Goal: Find specific page/section: Find specific page/section

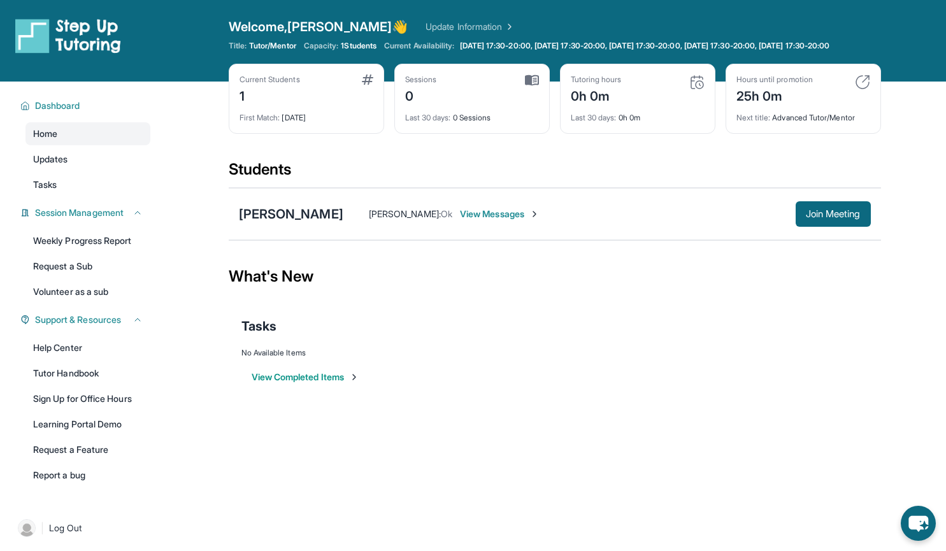
click at [459, 105] on div "Sessions 0" at bounding box center [472, 90] width 134 height 31
click at [87, 171] on link "Updates" at bounding box center [87, 159] width 125 height 23
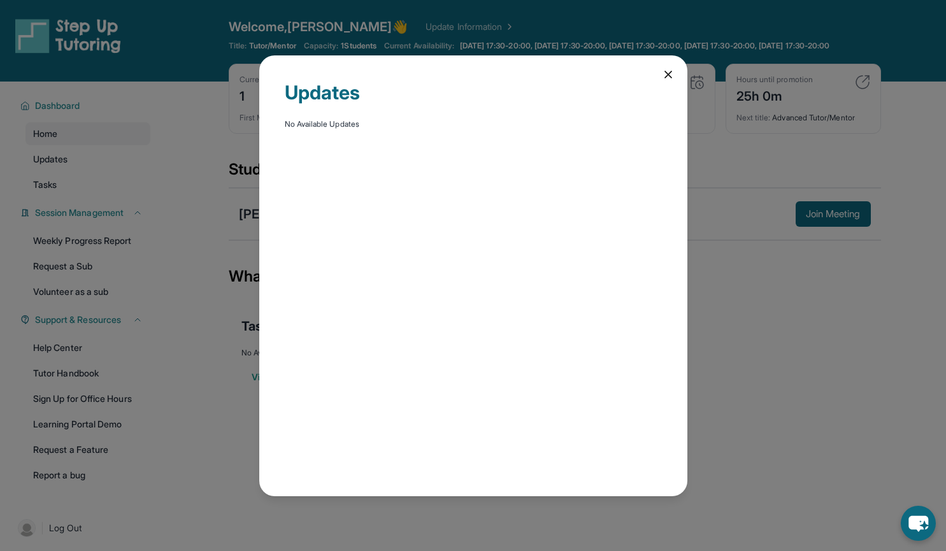
click at [653, 66] on div "Updates No Available Updates" at bounding box center [473, 275] width 428 height 441
click at [675, 77] on div "Updates No Available Updates" at bounding box center [473, 275] width 428 height 441
click at [670, 76] on icon at bounding box center [668, 74] width 6 height 6
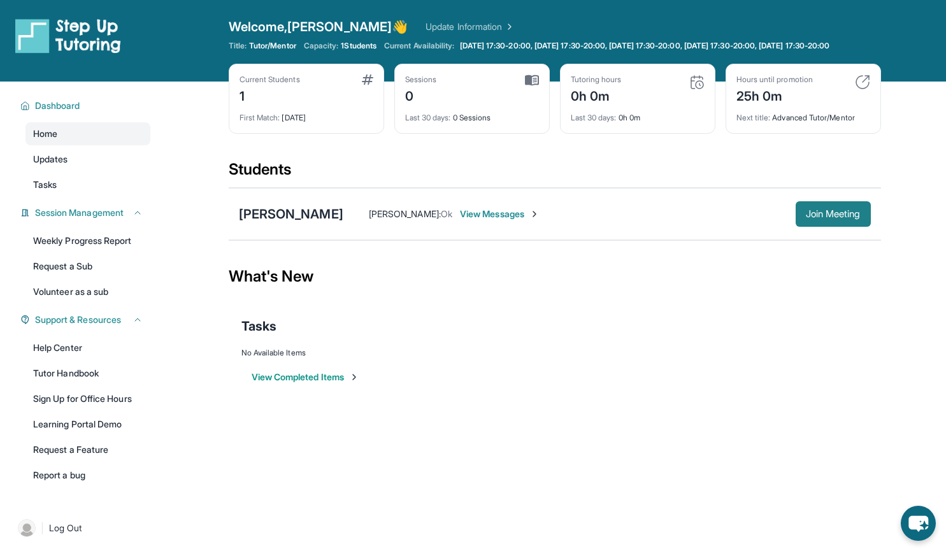
click at [843, 218] on span "Join Meeting" at bounding box center [833, 214] width 55 height 8
click at [466, 220] on span "View Messages" at bounding box center [500, 214] width 80 height 13
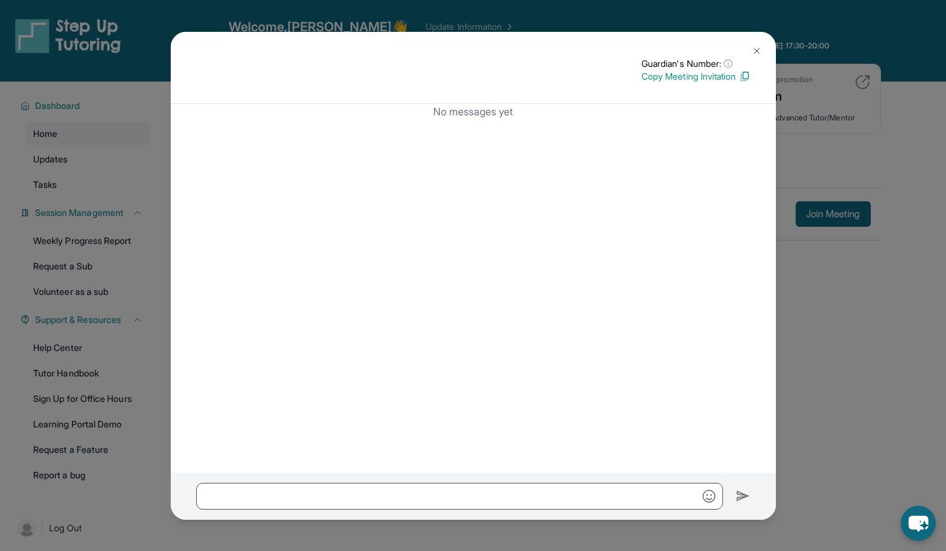
click at [761, 50] on img at bounding box center [757, 51] width 10 height 10
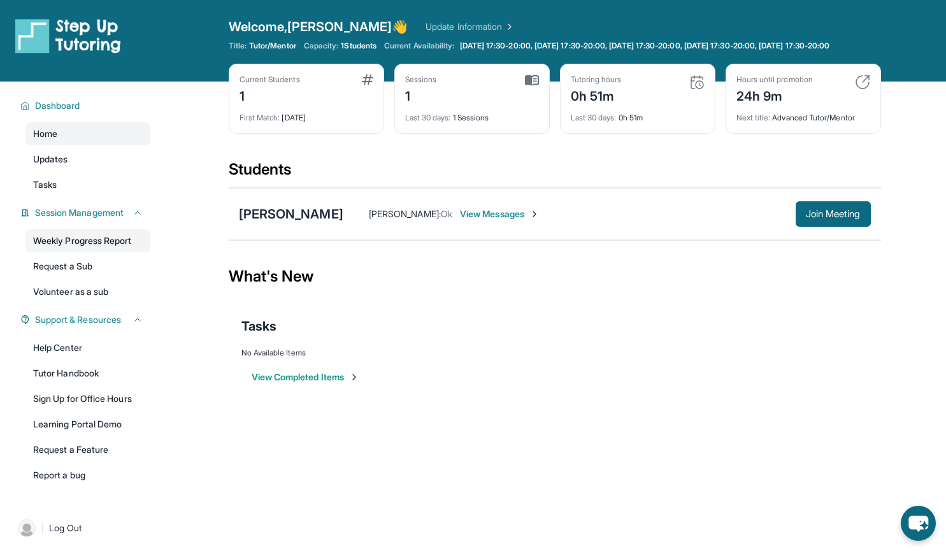
click at [96, 248] on link "Weekly Progress Report" at bounding box center [87, 240] width 125 height 23
click at [88, 252] on link "Weekly Progress Report" at bounding box center [87, 240] width 125 height 23
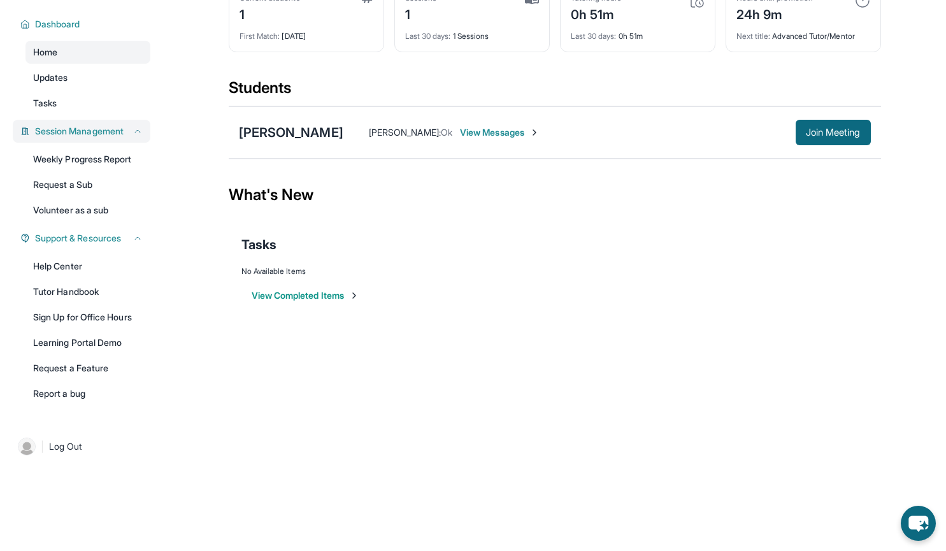
scroll to position [92, 0]
